Goal: Check status: Check status

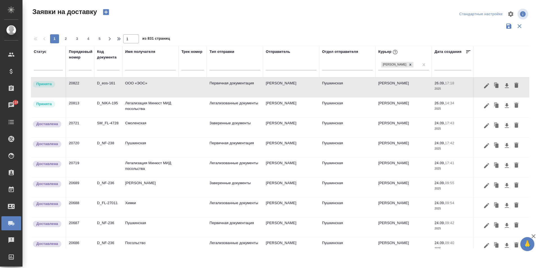
click at [143, 113] on td "Легализация Минюст МИД посольства" at bounding box center [150, 108] width 56 height 20
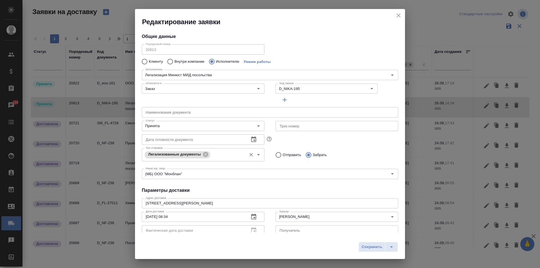
type input "Легализация Минюст МИД посольства"
click at [167, 127] on input "Принята" at bounding box center [193, 126] width 100 height 7
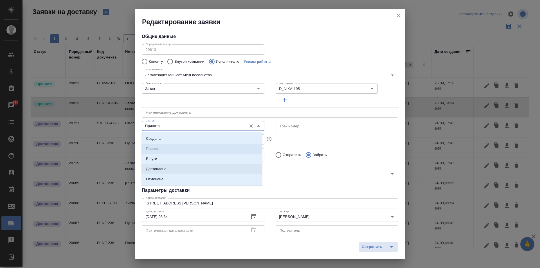
click at [162, 167] on p "Доставлена" at bounding box center [156, 169] width 21 height 6
type input "Доставлена"
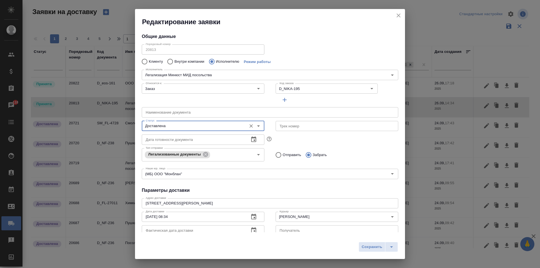
click at [254, 227] on button "button" at bounding box center [253, 229] width 13 height 13
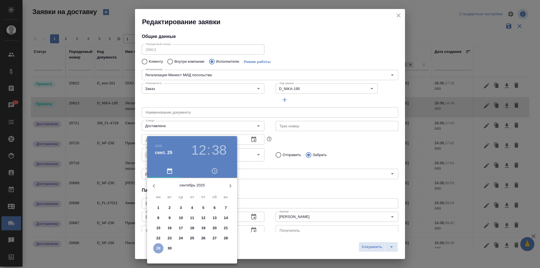
click at [158, 248] on p "29" at bounding box center [158, 248] width 4 height 6
type input "[DATE] 12:38"
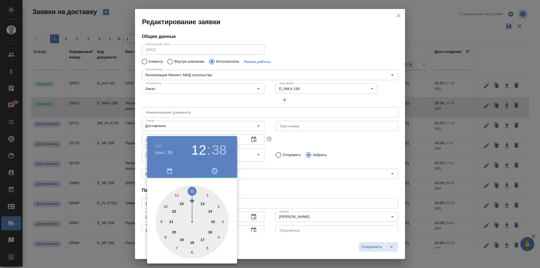
click at [300, 193] on div at bounding box center [270, 134] width 540 height 268
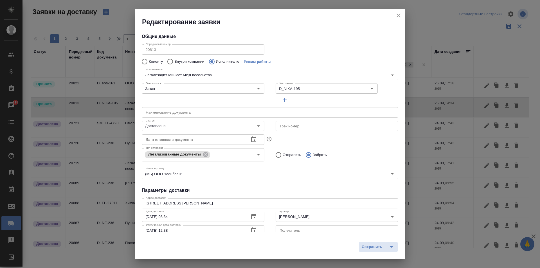
scroll to position [5, 0]
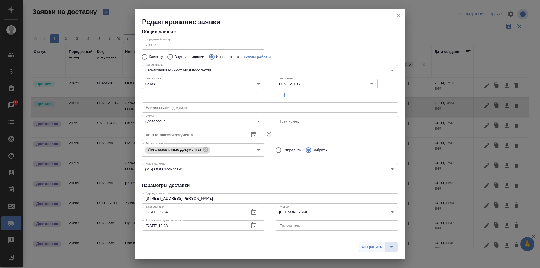
click at [375, 247] on span "Сохранить" at bounding box center [371, 247] width 21 height 6
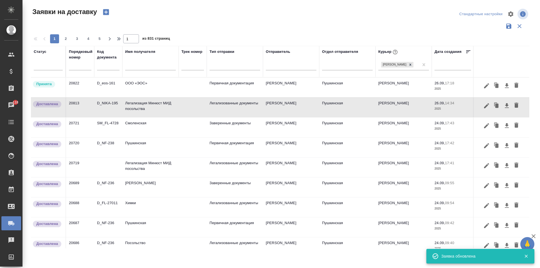
click at [127, 90] on td "ООО «ЭОС»" at bounding box center [150, 88] width 56 height 20
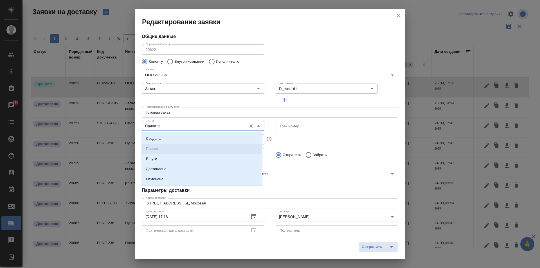
click at [165, 124] on input "Принята" at bounding box center [193, 126] width 100 height 7
click at [164, 171] on p "Доставлена" at bounding box center [156, 169] width 21 height 6
type input "Доставлена"
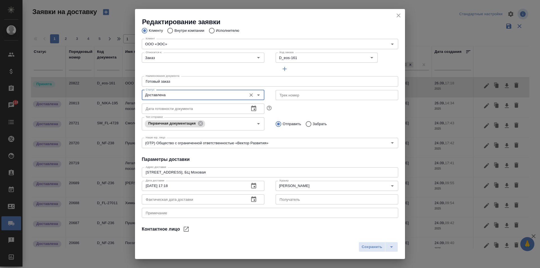
scroll to position [76, 0]
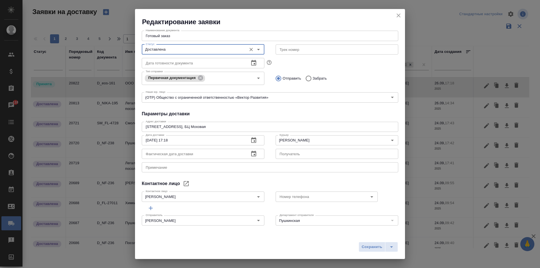
click at [252, 155] on icon "button" at bounding box center [253, 154] width 5 height 6
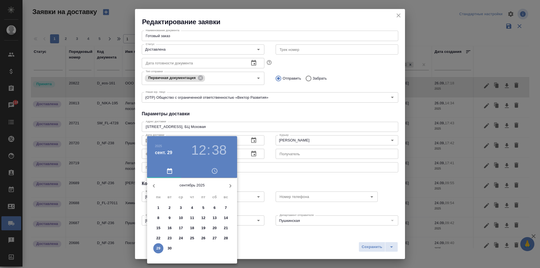
click at [157, 244] on button "29" at bounding box center [158, 248] width 10 height 10
type input "[DATE] 12:38"
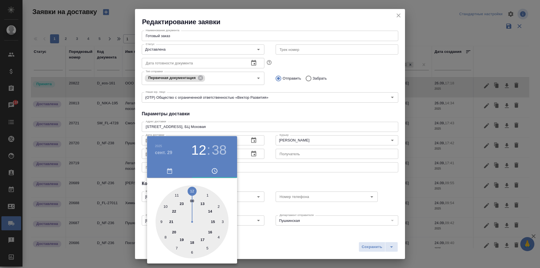
click at [303, 188] on div at bounding box center [270, 134] width 540 height 268
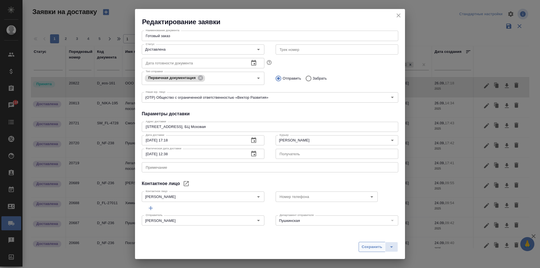
click at [365, 247] on span "Сохранить" at bounding box center [371, 247] width 21 height 6
